Goal: Check status: Check status

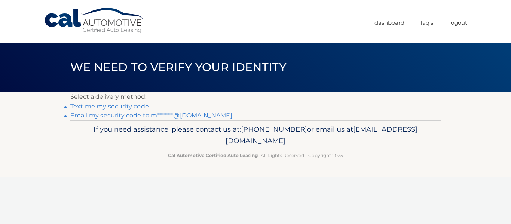
click at [133, 106] on link "Text me my security code" at bounding box center [109, 106] width 78 height 7
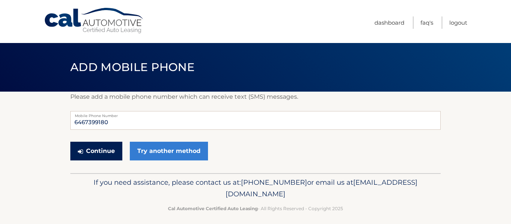
click at [101, 151] on button "Continue" at bounding box center [96, 151] width 52 height 19
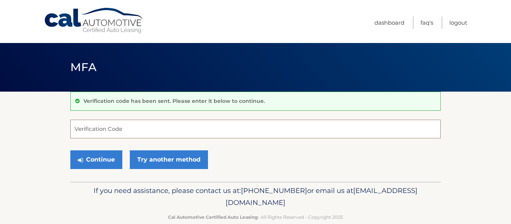
click at [95, 135] on input "Verification Code" at bounding box center [255, 129] width 370 height 19
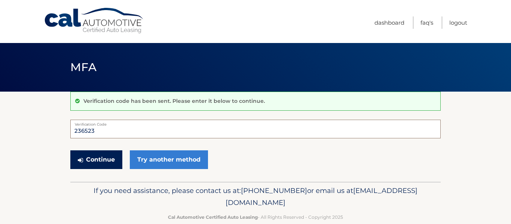
type input "236523"
click at [96, 165] on button "Continue" at bounding box center [96, 159] width 52 height 19
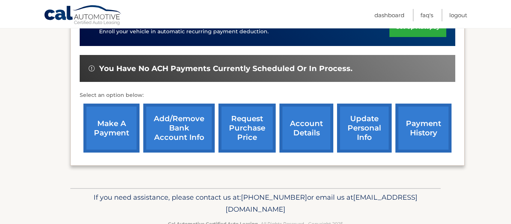
scroll to position [209, 0]
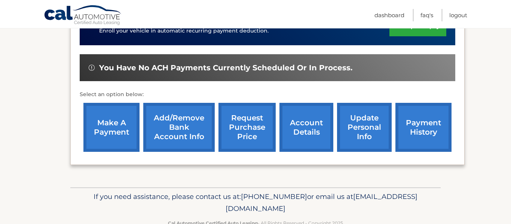
click at [302, 134] on link "account details" at bounding box center [306, 127] width 54 height 49
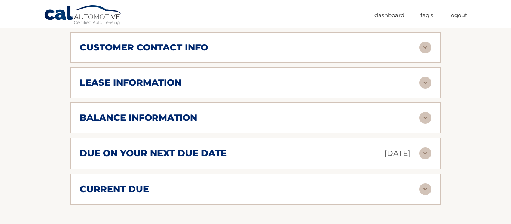
scroll to position [395, 0]
click at [215, 155] on h2 "due on your next due date" at bounding box center [153, 152] width 147 height 11
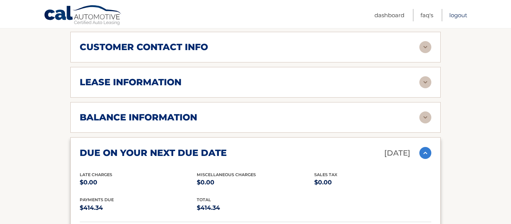
click at [453, 19] on link "Logout" at bounding box center [458, 15] width 18 height 12
